Goal: Task Accomplishment & Management: Use online tool/utility

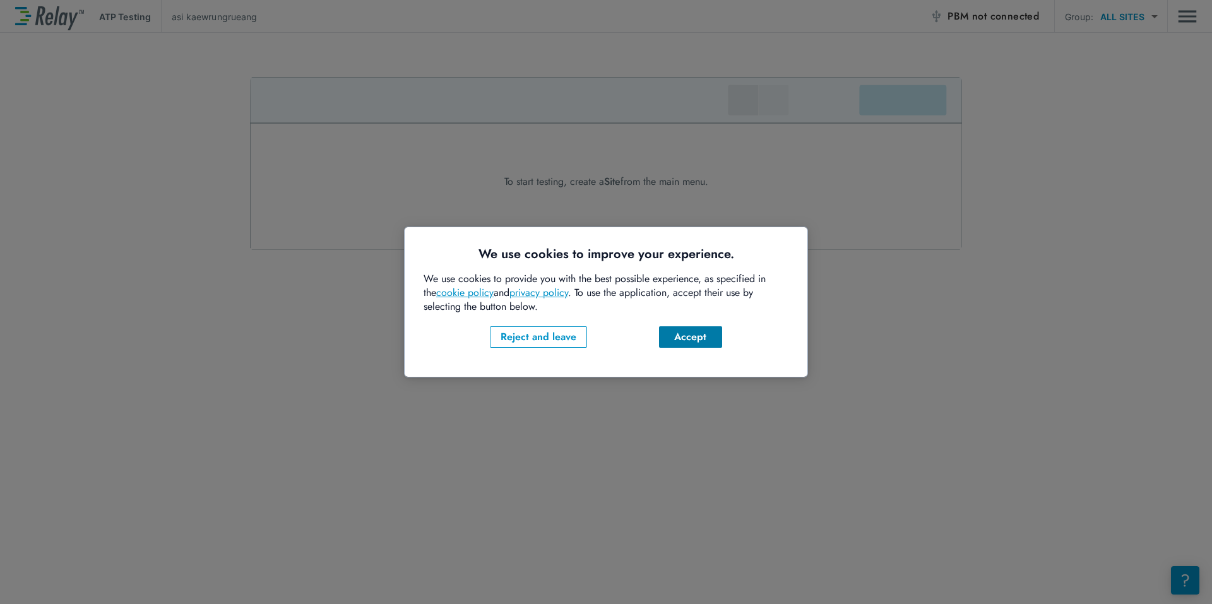
click at [693, 338] on div "Accept" at bounding box center [690, 337] width 43 height 15
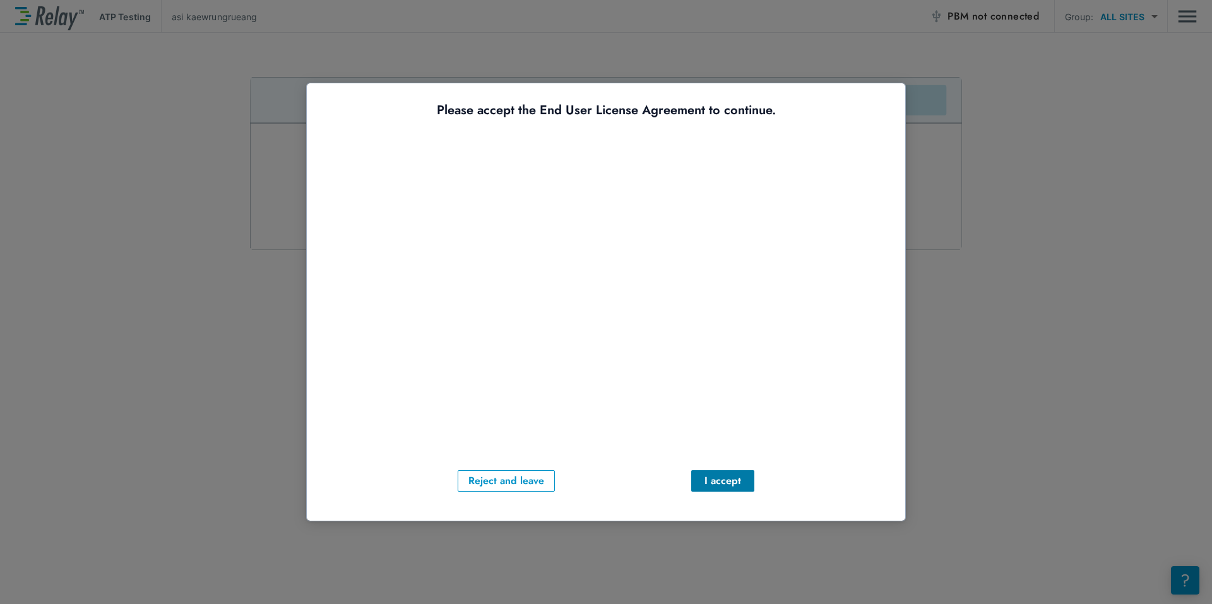
click at [719, 480] on div "I accept" at bounding box center [722, 481] width 43 height 15
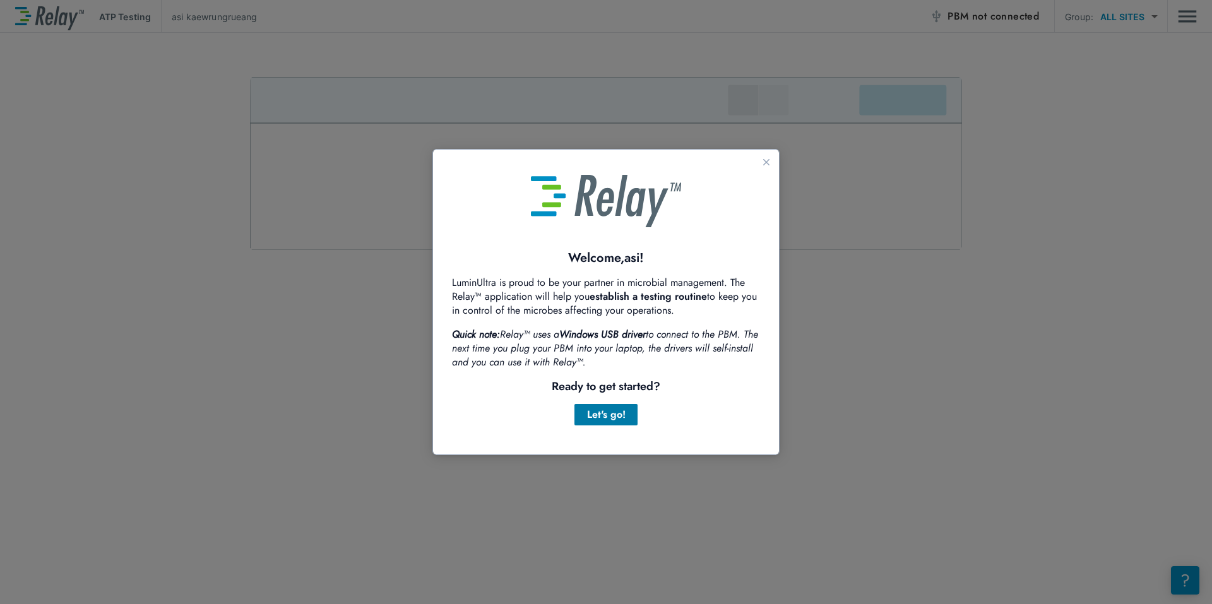
click at [607, 416] on div "Let's go!" at bounding box center [606, 414] width 43 height 15
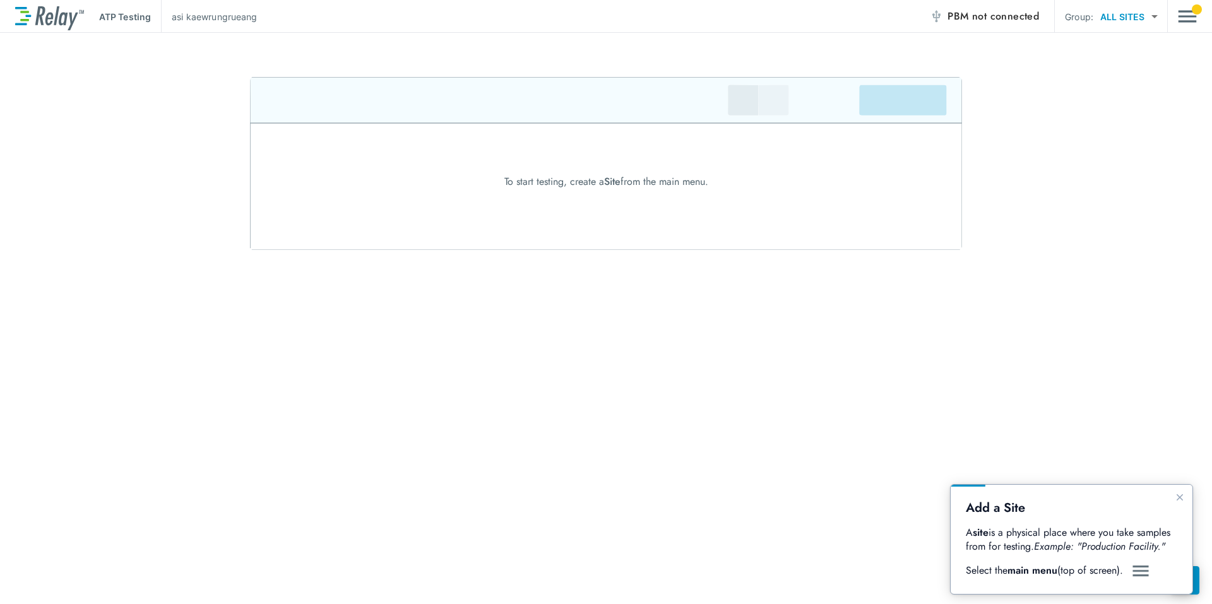
click at [1193, 20] on img "Main menu" at bounding box center [1187, 16] width 19 height 24
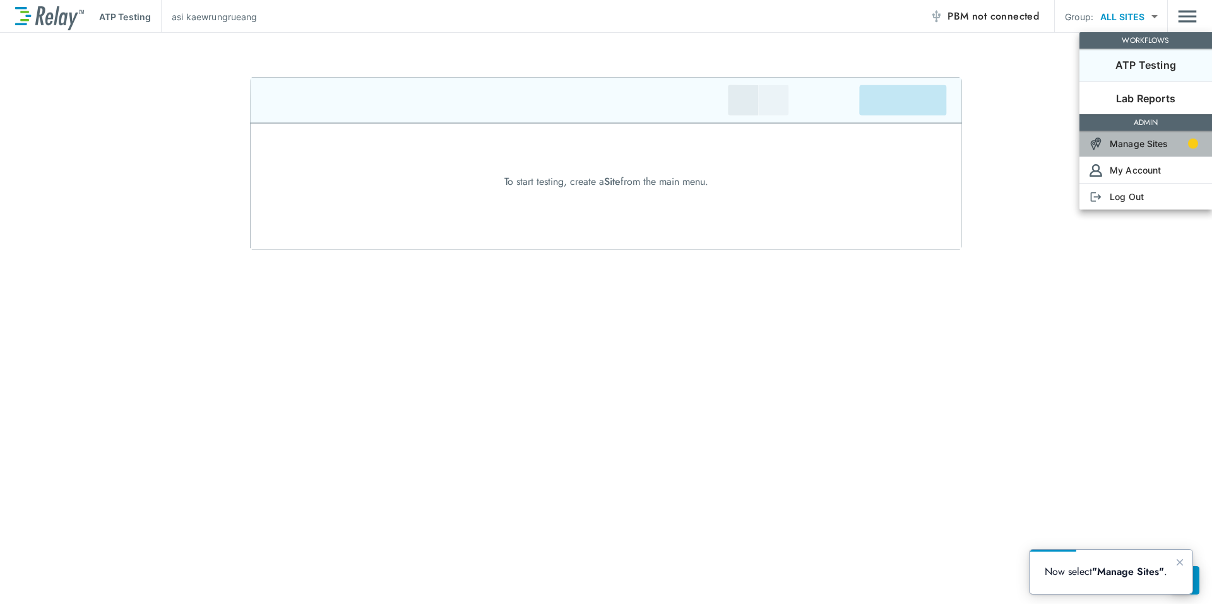
click at [1131, 143] on p "Manage Sites" at bounding box center [1139, 143] width 59 height 13
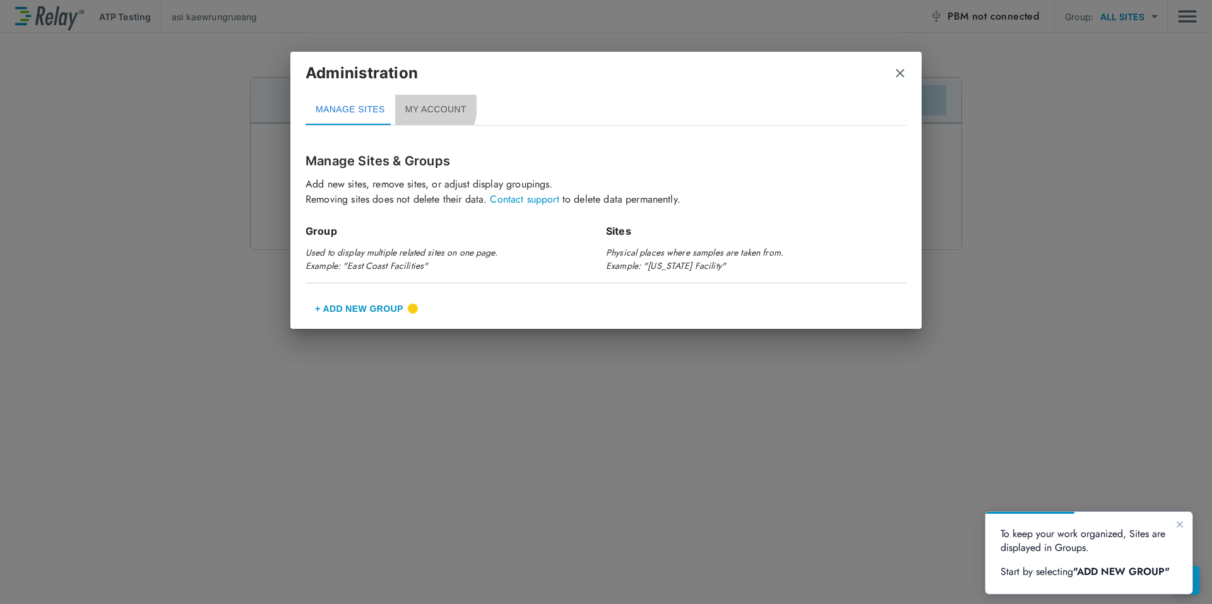
click at [417, 106] on button "MY ACCOUNT" at bounding box center [435, 110] width 81 height 30
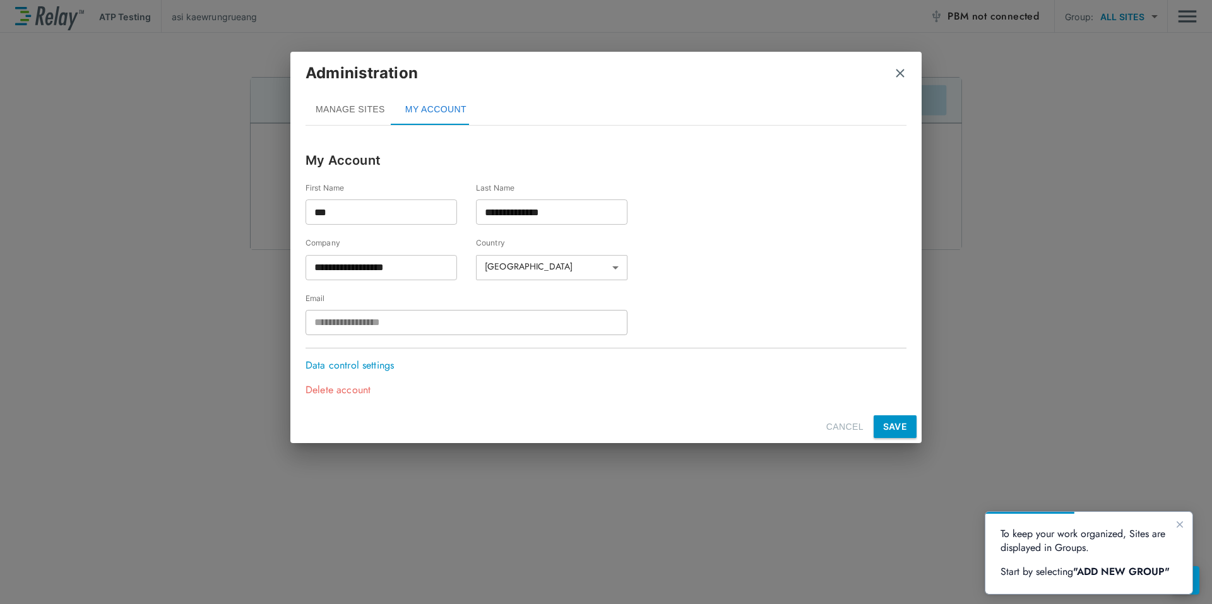
click at [345, 111] on button "MANAGE SITES" at bounding box center [351, 110] width 90 height 30
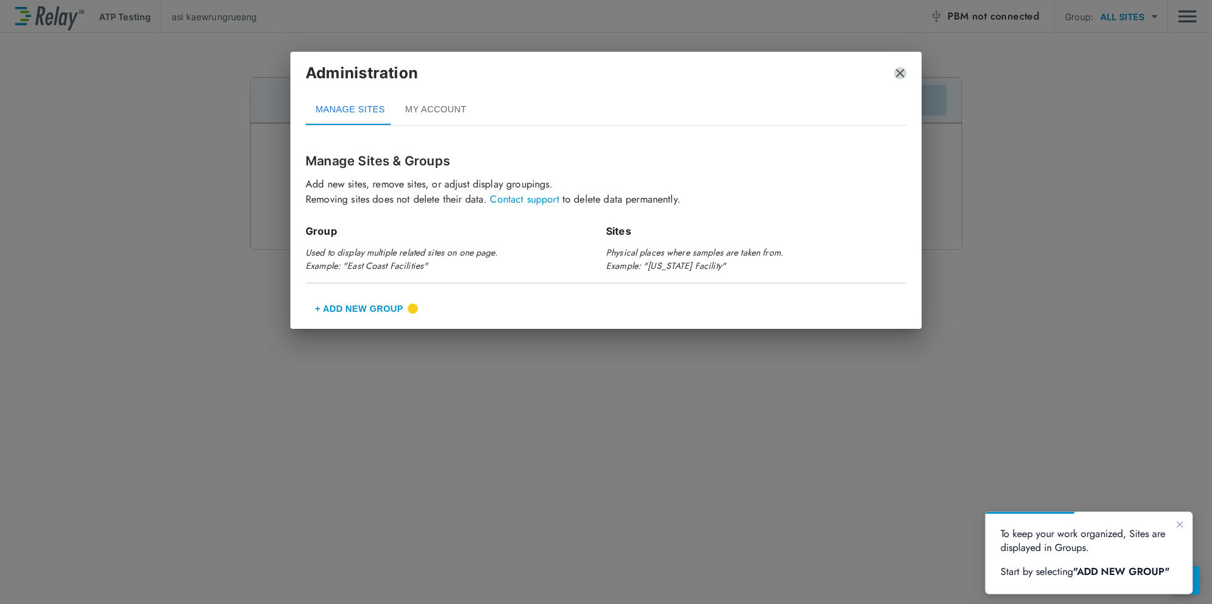
click at [897, 72] on img "close" at bounding box center [900, 73] width 13 height 13
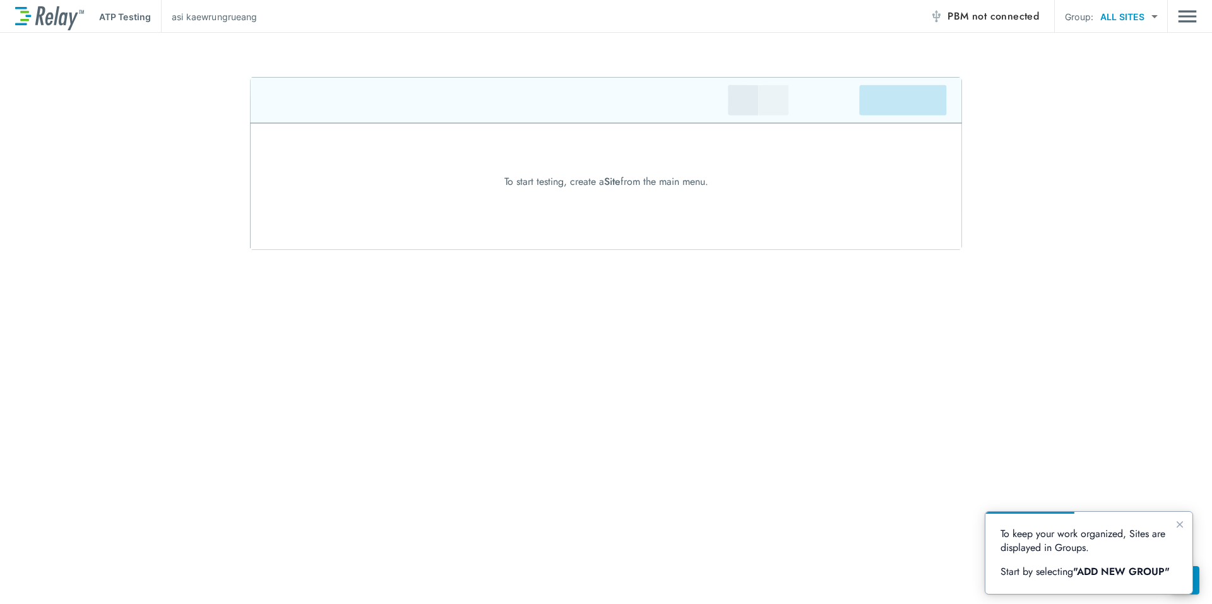
click at [1135, 19] on body "ATP Testing asi kaewrungrueang PBM not connected Group: ALL SITES ********* ​ T…" at bounding box center [606, 302] width 1212 height 604
click at [1135, 19] on div at bounding box center [606, 302] width 1212 height 604
drag, startPoint x: 1135, startPoint y: 19, endPoint x: 912, endPoint y: 53, distance: 224.8
click at [912, 53] on div "ATP Testing asi kaewrungrueang PBM not connected Group: ALL SITES ********* ​ T…" at bounding box center [606, 302] width 1212 height 604
click at [1187, 16] on img "Main menu" at bounding box center [1187, 16] width 19 height 24
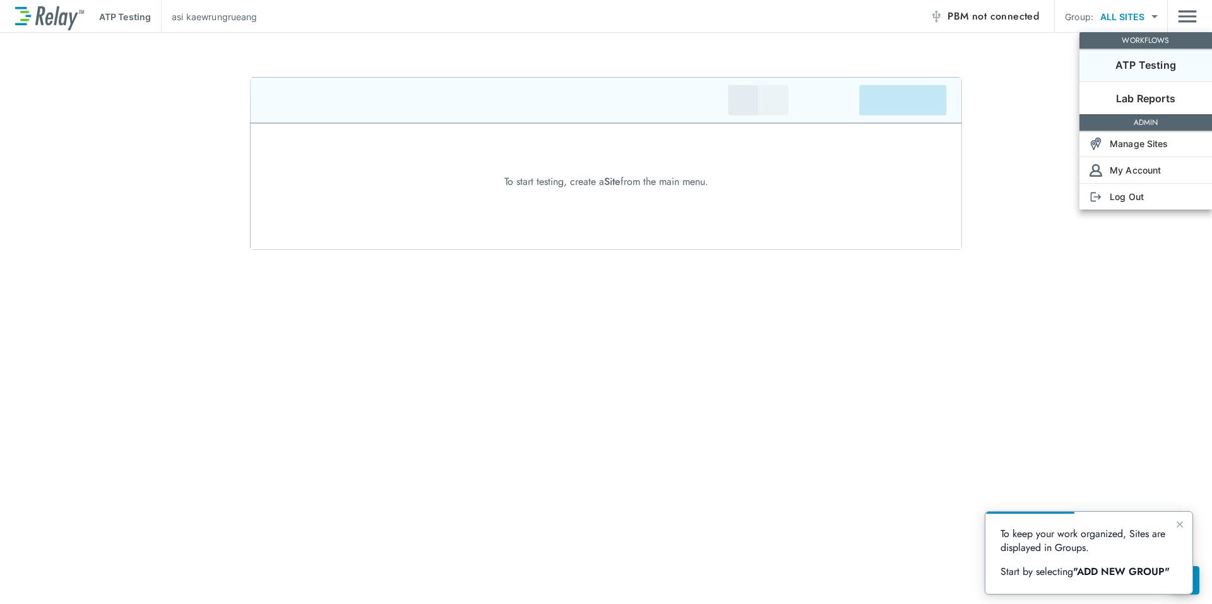
click at [1035, 150] on div at bounding box center [606, 302] width 1212 height 604
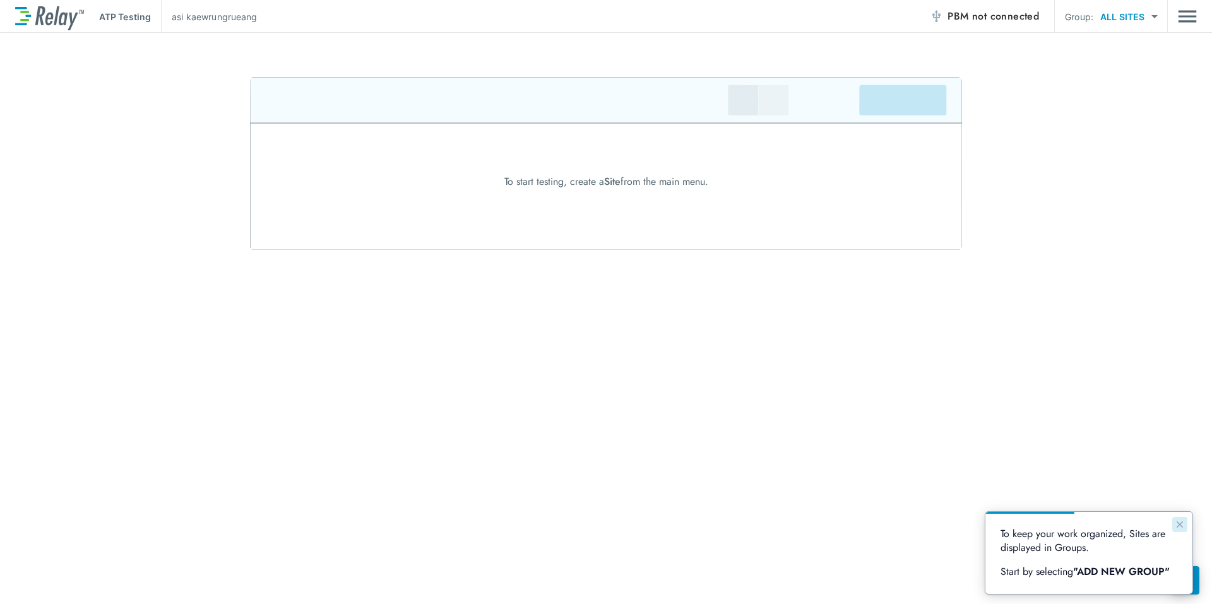
click at [1184, 531] on button "Close guide" at bounding box center [1179, 524] width 15 height 15
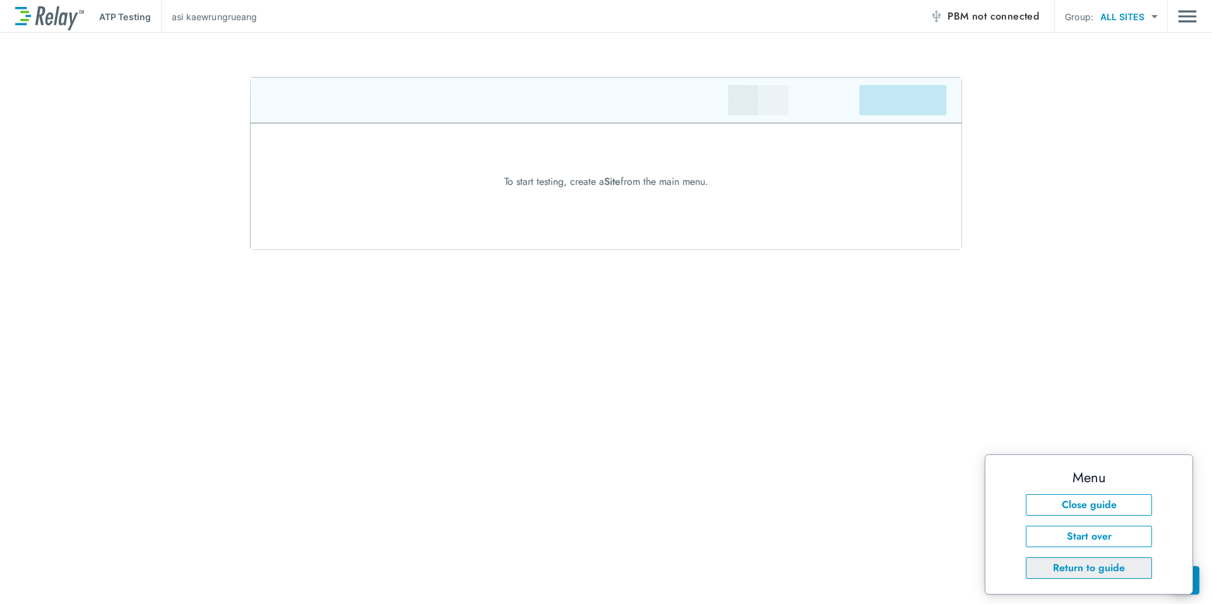
click at [1092, 571] on button "Return to guide" at bounding box center [1089, 567] width 126 height 21
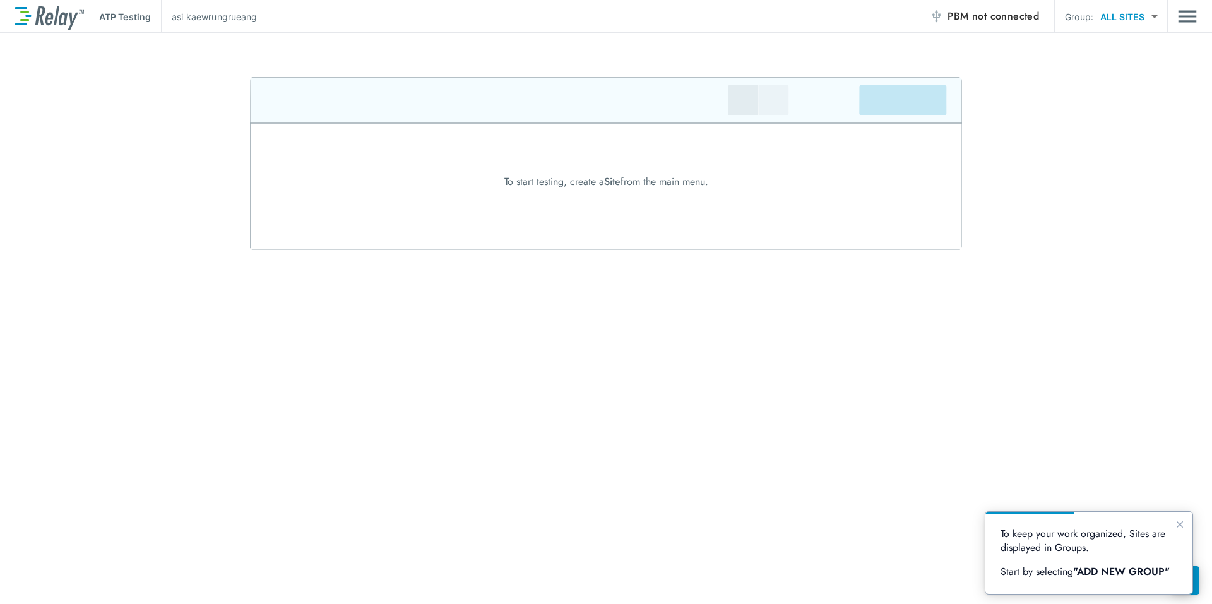
click at [972, 18] on span "not connected" at bounding box center [1005, 16] width 67 height 15
click at [1187, 25] on img "Main menu" at bounding box center [1187, 16] width 19 height 24
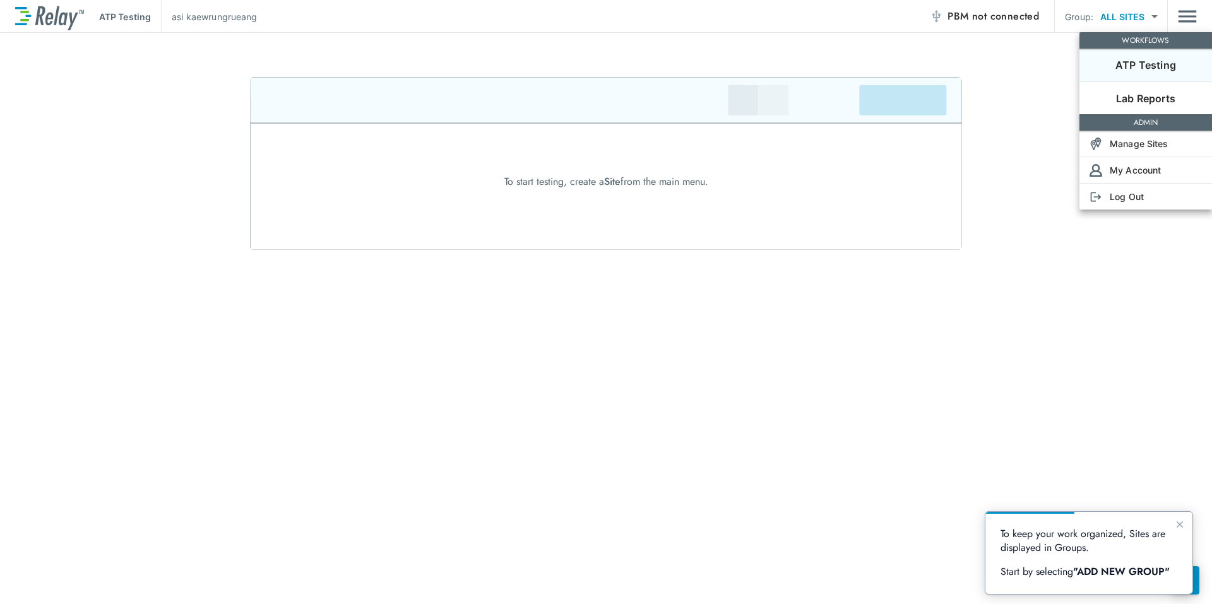
click at [1028, 288] on div at bounding box center [606, 302] width 1212 height 604
